Goal: Task Accomplishment & Management: Use online tool/utility

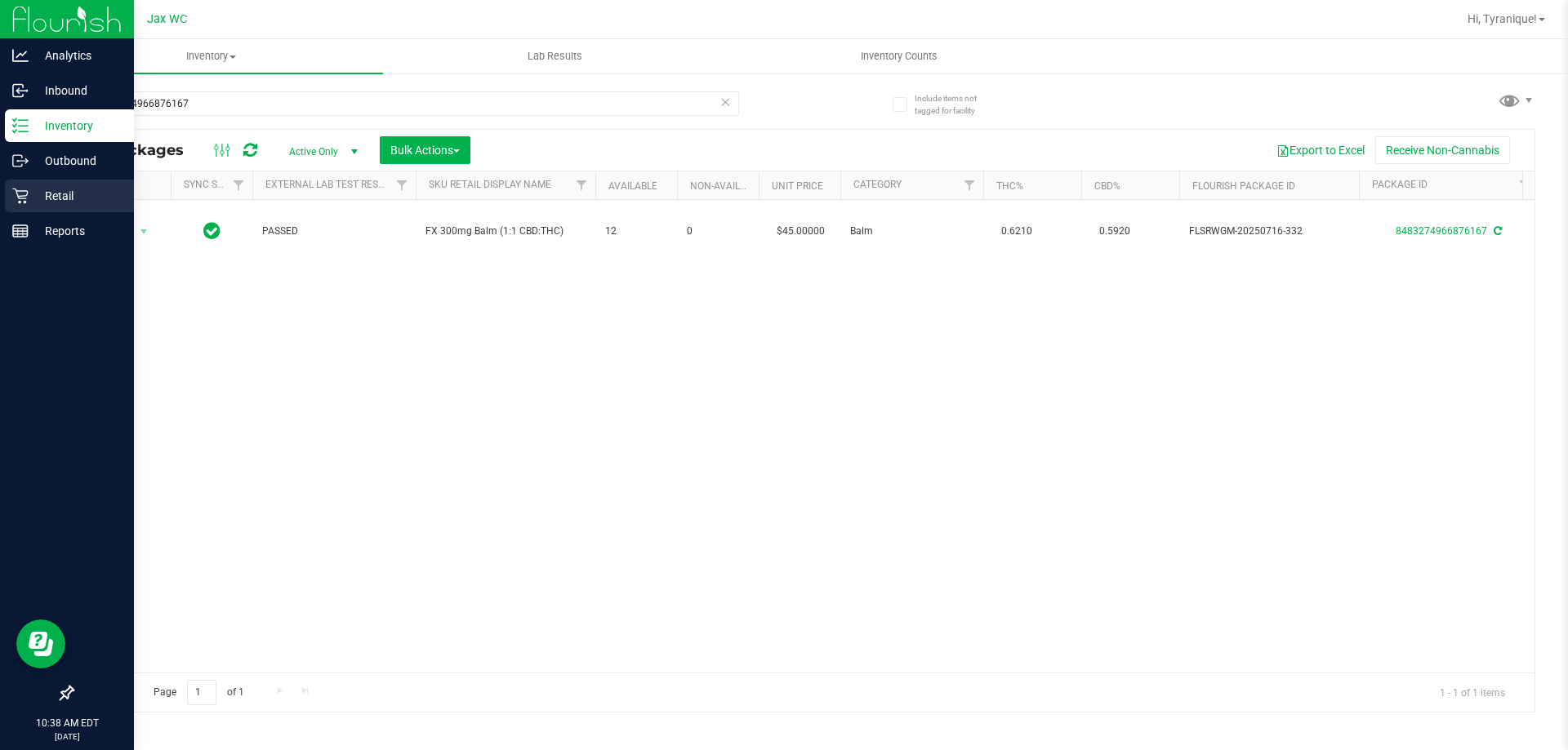
click at [15, 201] on icon at bounding box center [21, 196] width 16 height 16
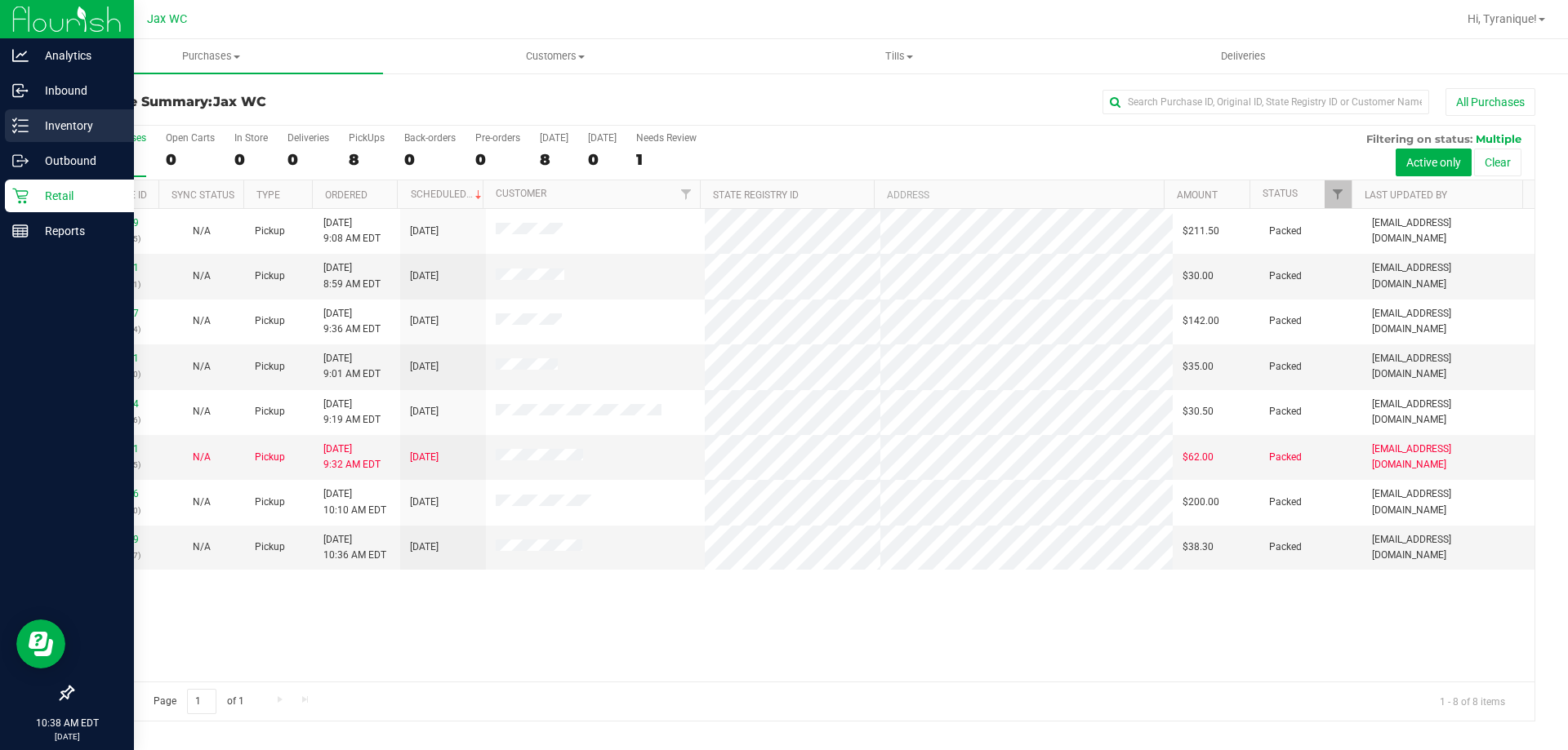
click at [12, 119] on div "Inventory" at bounding box center [69, 126] width 129 height 33
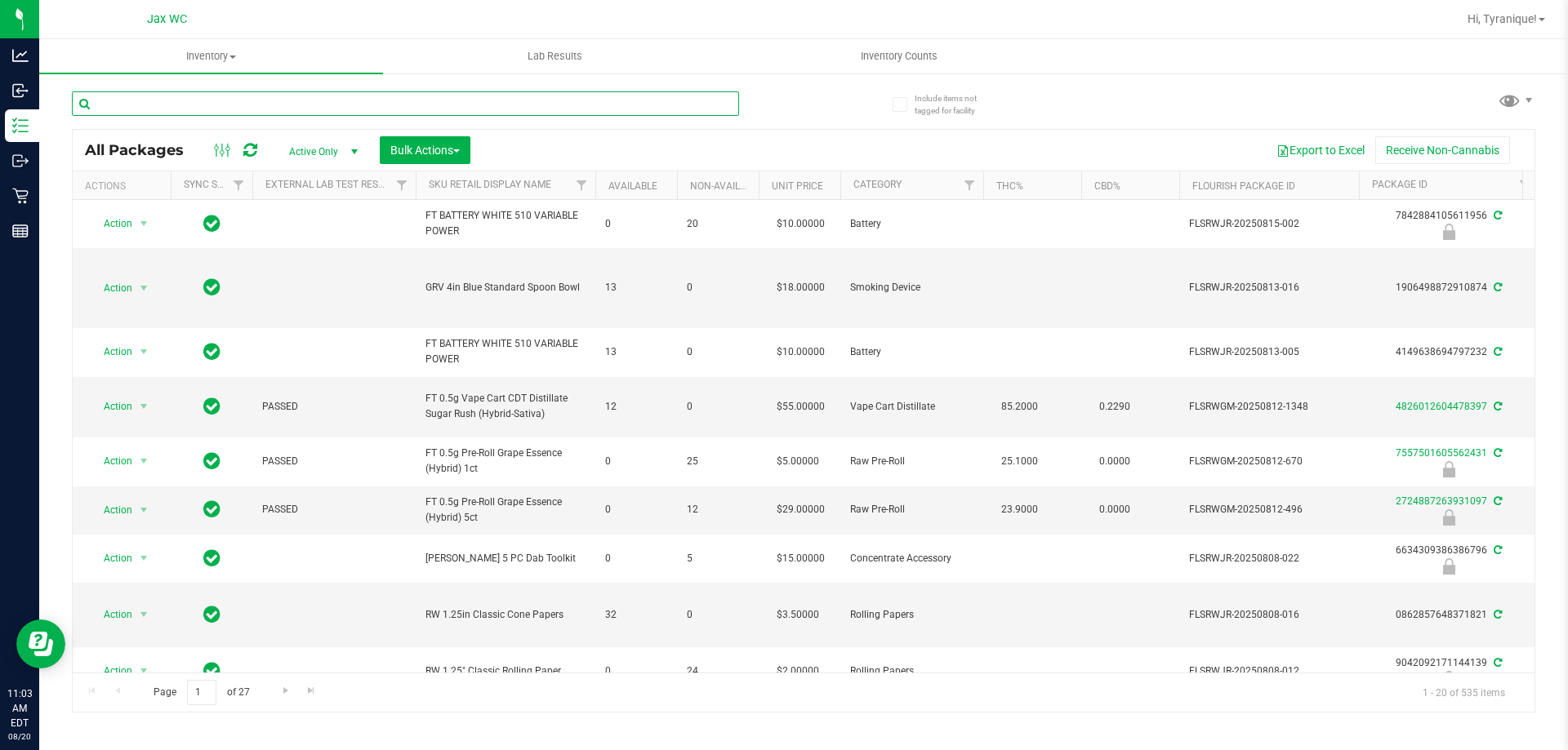
click at [345, 97] on input "text" at bounding box center [405, 104] width 667 height 25
type input "9977411173991554"
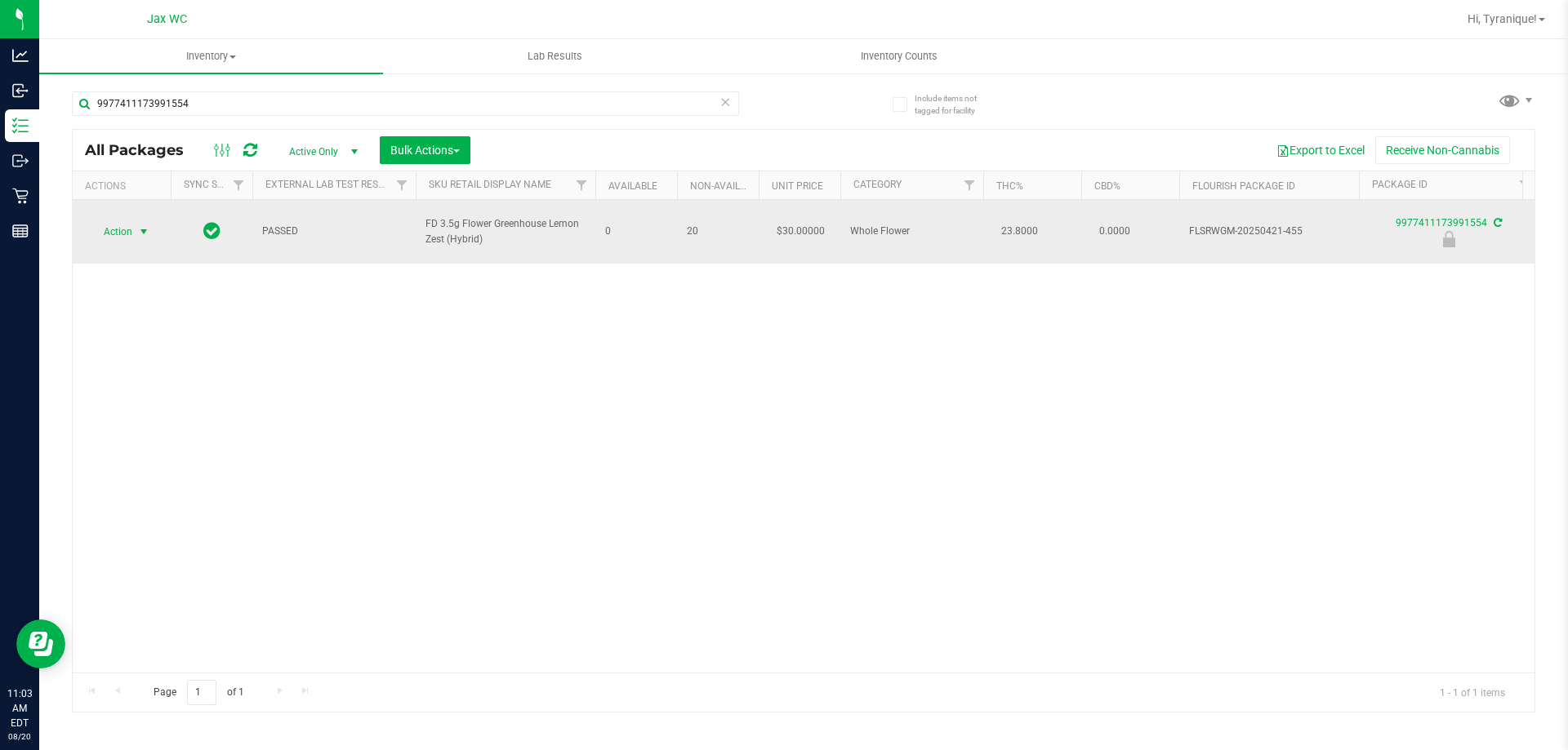
click at [73, 231] on div "Include items not tagged for facility 9977411173991554 All Packages Active Only…" at bounding box center [804, 320] width 1528 height 498
click at [110, 221] on span "Action" at bounding box center [111, 232] width 44 height 23
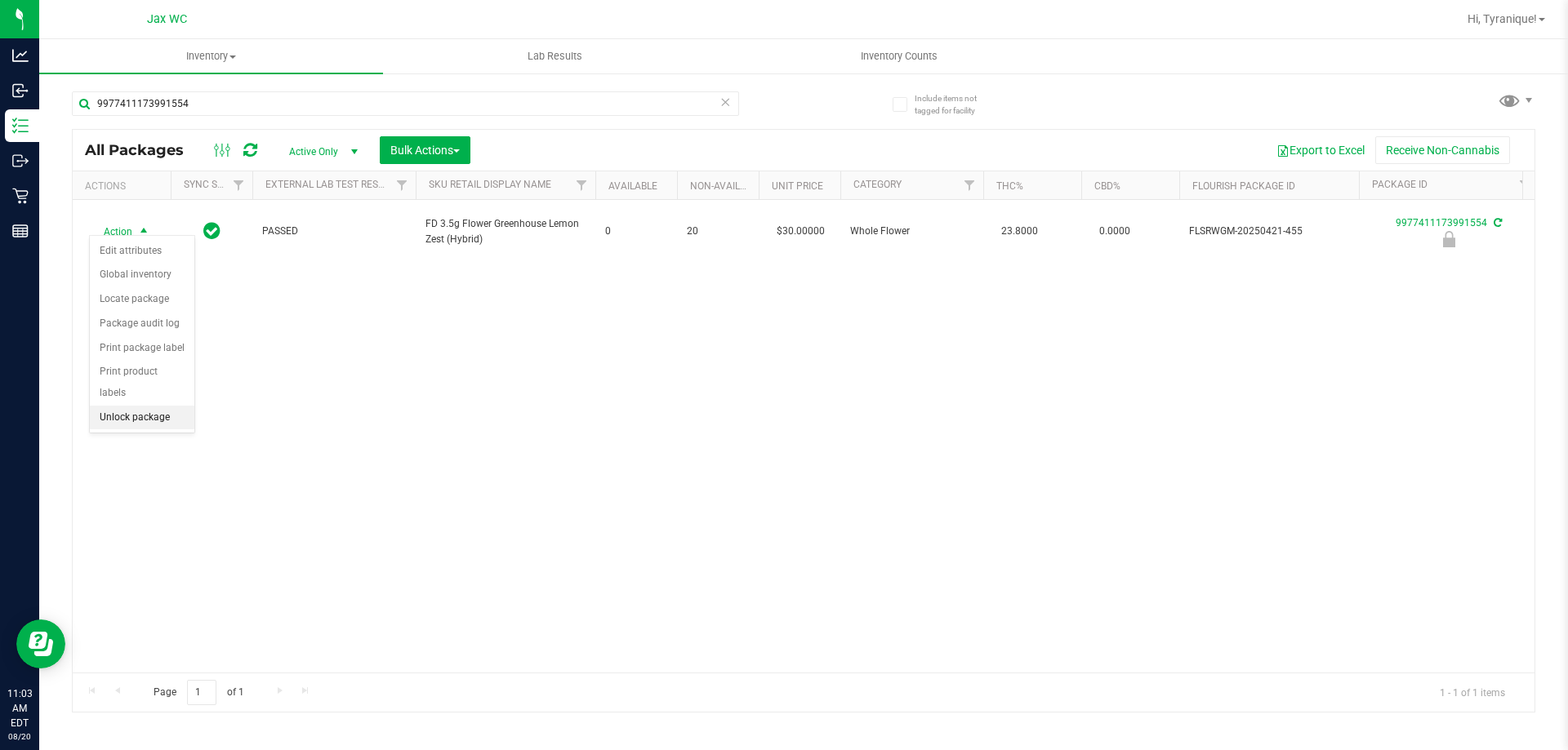
click at [128, 406] on li "Unlock package" at bounding box center [142, 418] width 105 height 25
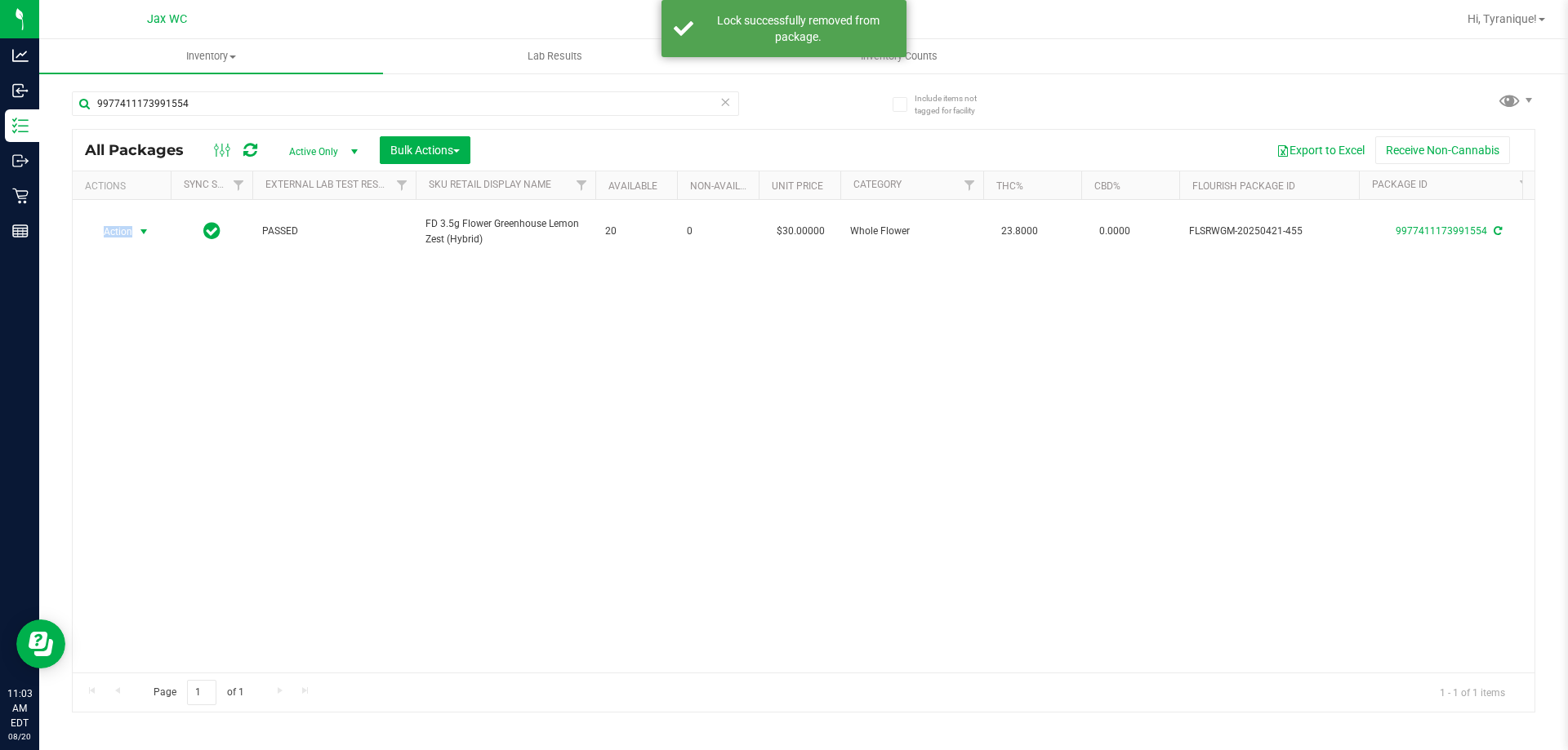
click at [117, 221] on span "Action" at bounding box center [111, 232] width 44 height 23
click at [129, 410] on li "Print package label" at bounding box center [153, 422] width 127 height 25
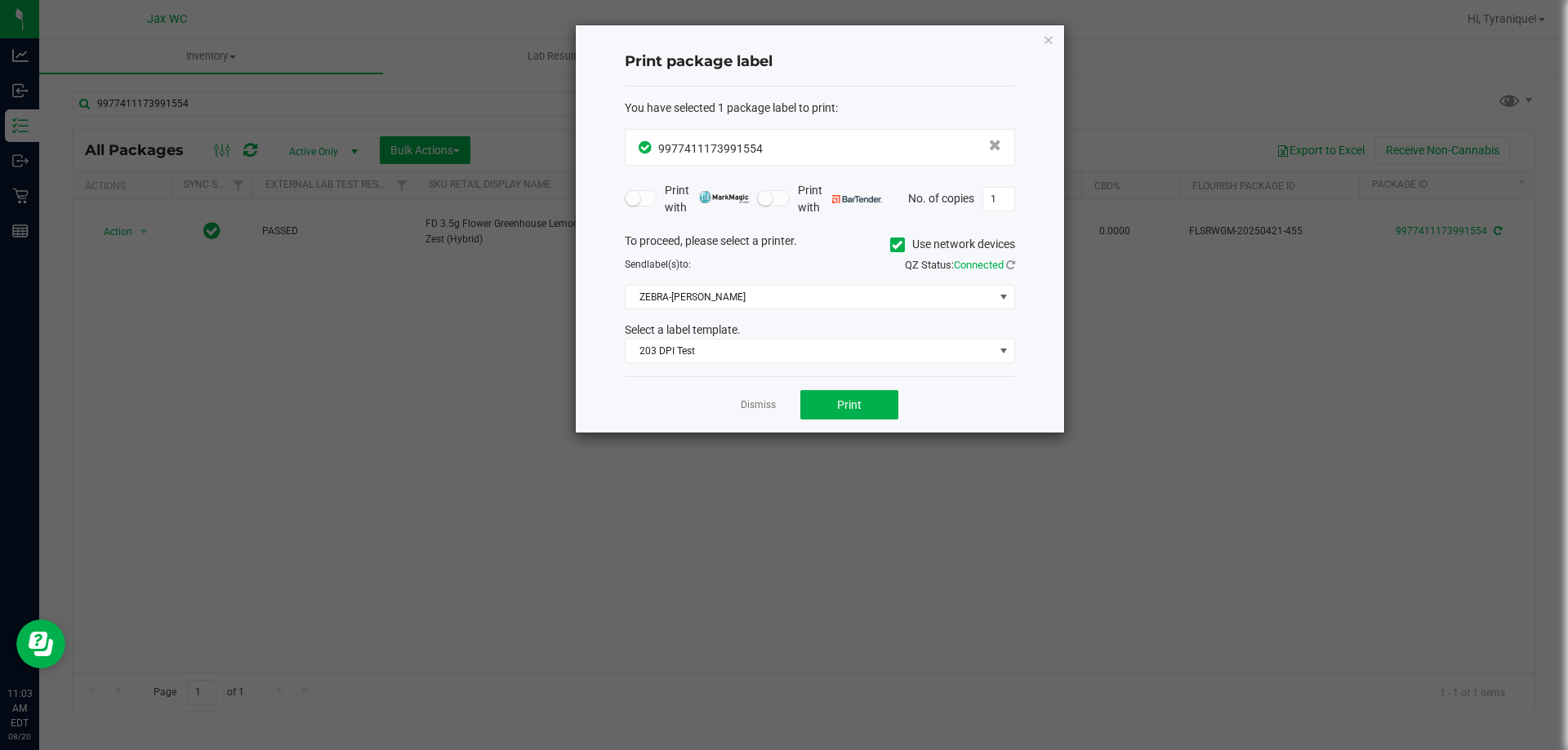
click at [795, 398] on div "Dismiss Print" at bounding box center [820, 404] width 390 height 56
click at [805, 401] on button "Print" at bounding box center [849, 405] width 98 height 30
